Goal: Information Seeking & Learning: Learn about a topic

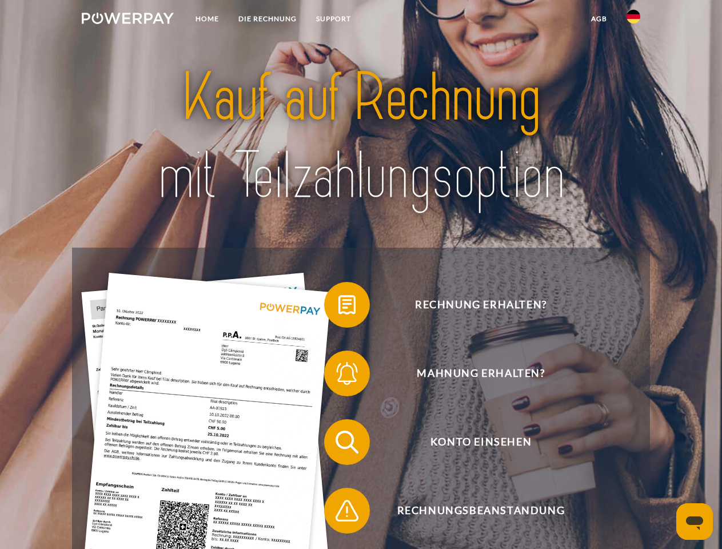
click at [127, 20] on img at bounding box center [128, 18] width 92 height 11
click at [633, 20] on img at bounding box center [633, 17] width 14 height 14
click at [598, 19] on link "agb" at bounding box center [598, 19] width 35 height 21
click at [338, 307] on span at bounding box center [329, 304] width 57 height 57
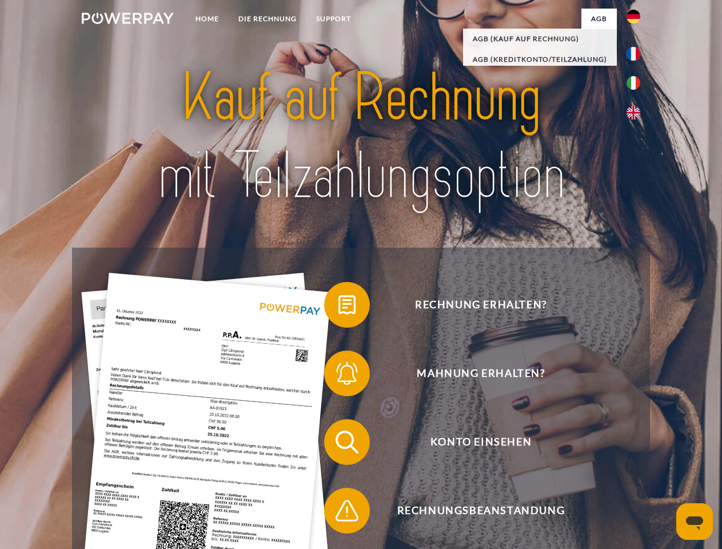
click at [338, 375] on span at bounding box center [329, 373] width 57 height 57
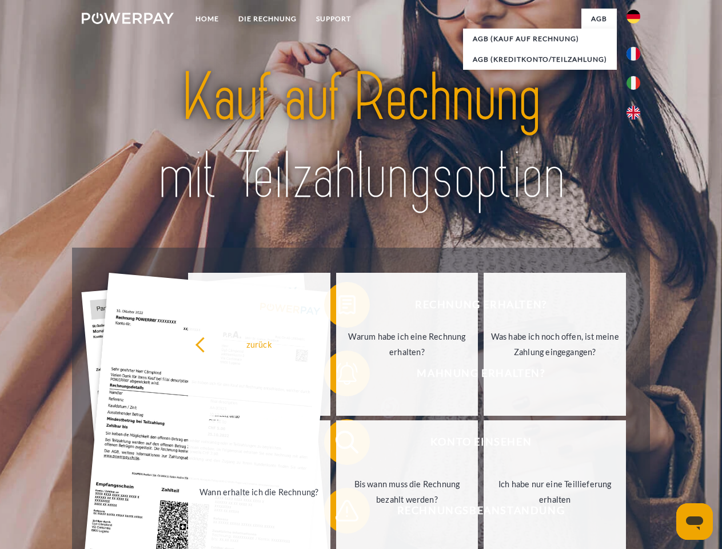
click at [338, 444] on link "Bis wann muss die Rechnung bezahlt werden?" at bounding box center [407, 491] width 142 height 143
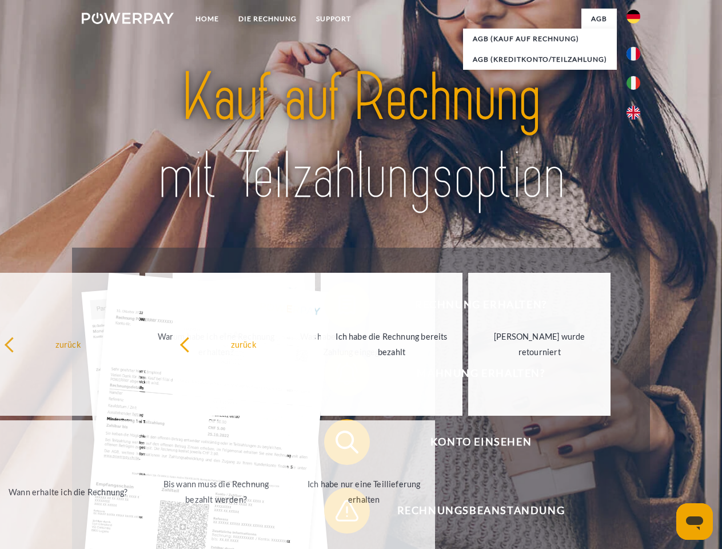
click at [338, 513] on span at bounding box center [329, 510] width 57 height 57
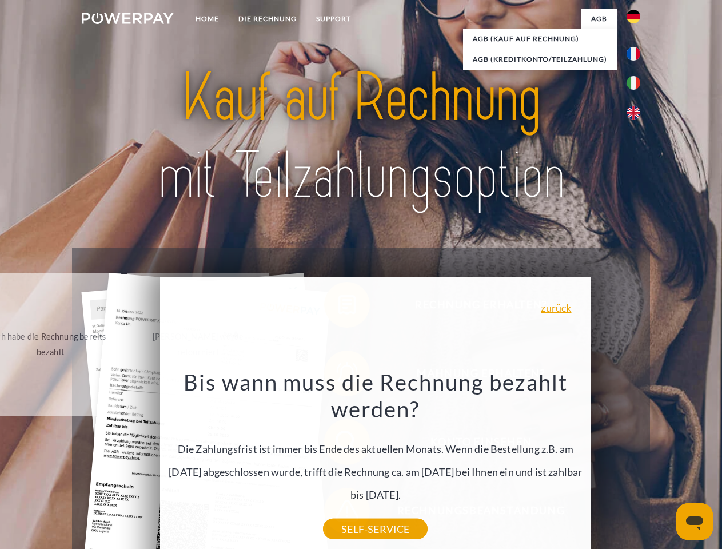
click at [694, 521] on icon "Messaging-Fenster öffnen" at bounding box center [694, 523] width 17 height 14
